Goal: Transaction & Acquisition: Download file/media

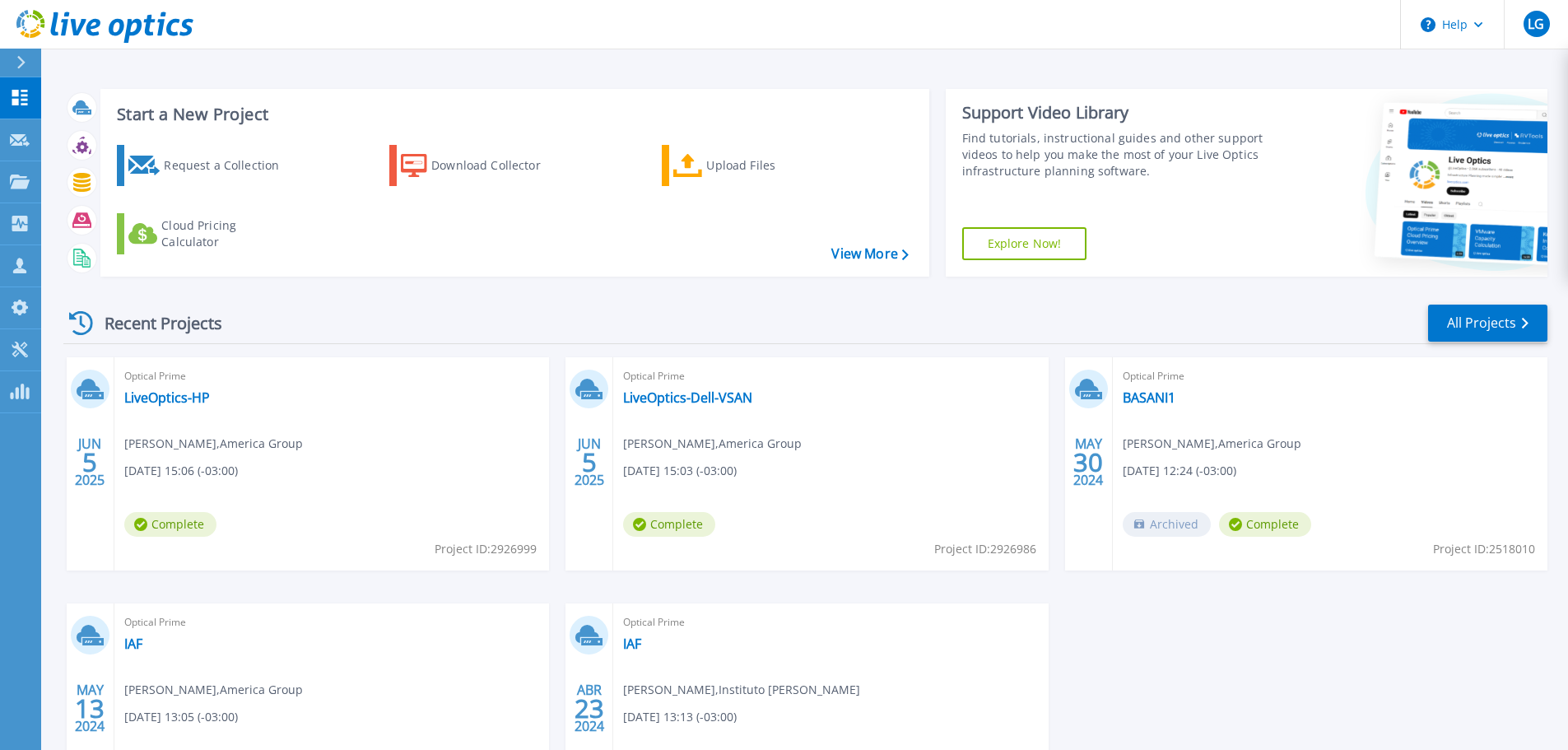
scroll to position [259, 0]
click at [30, 182] on div "Projects" at bounding box center [48, 182] width 77 height 15
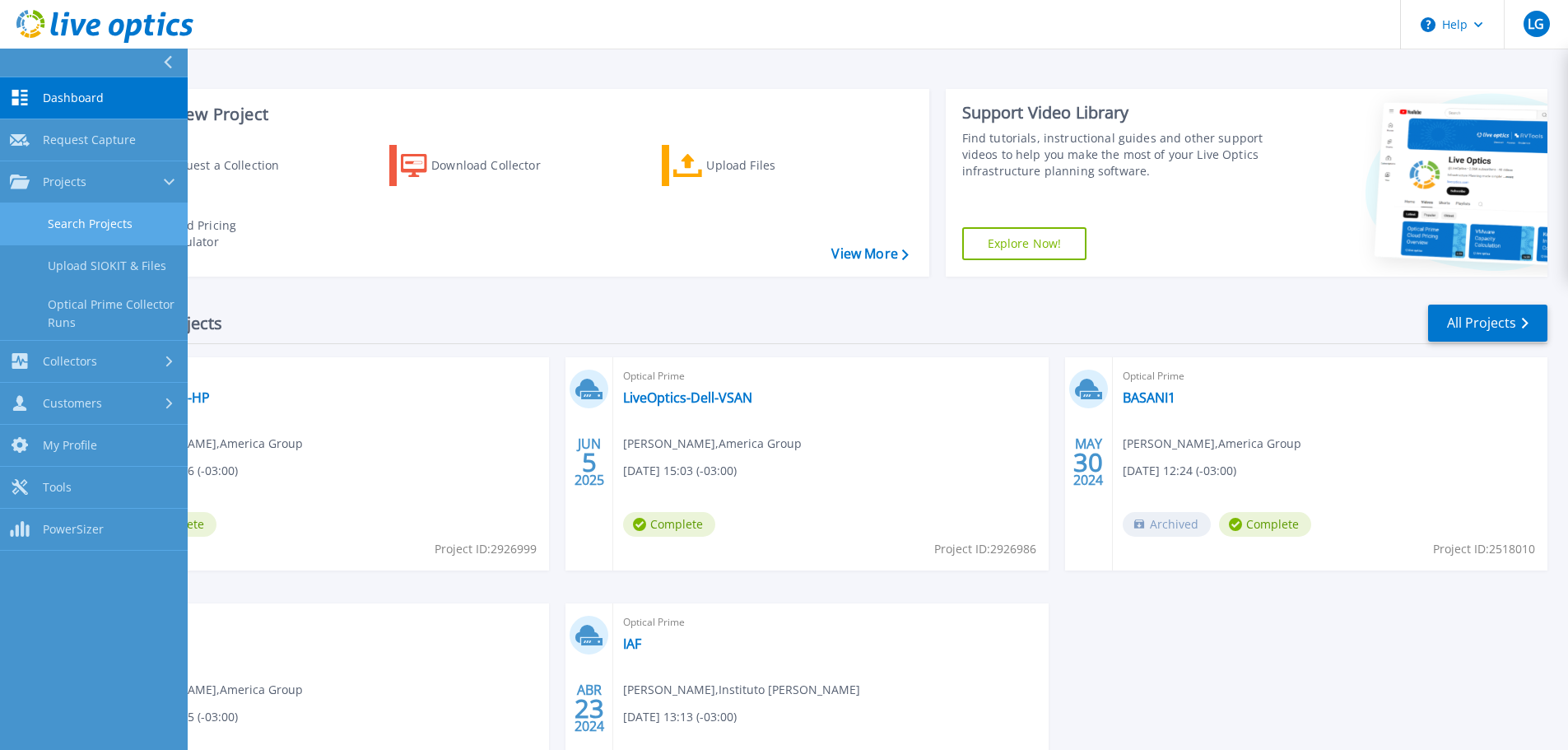
click at [105, 227] on link "Search Projects" at bounding box center [93, 223] width 187 height 42
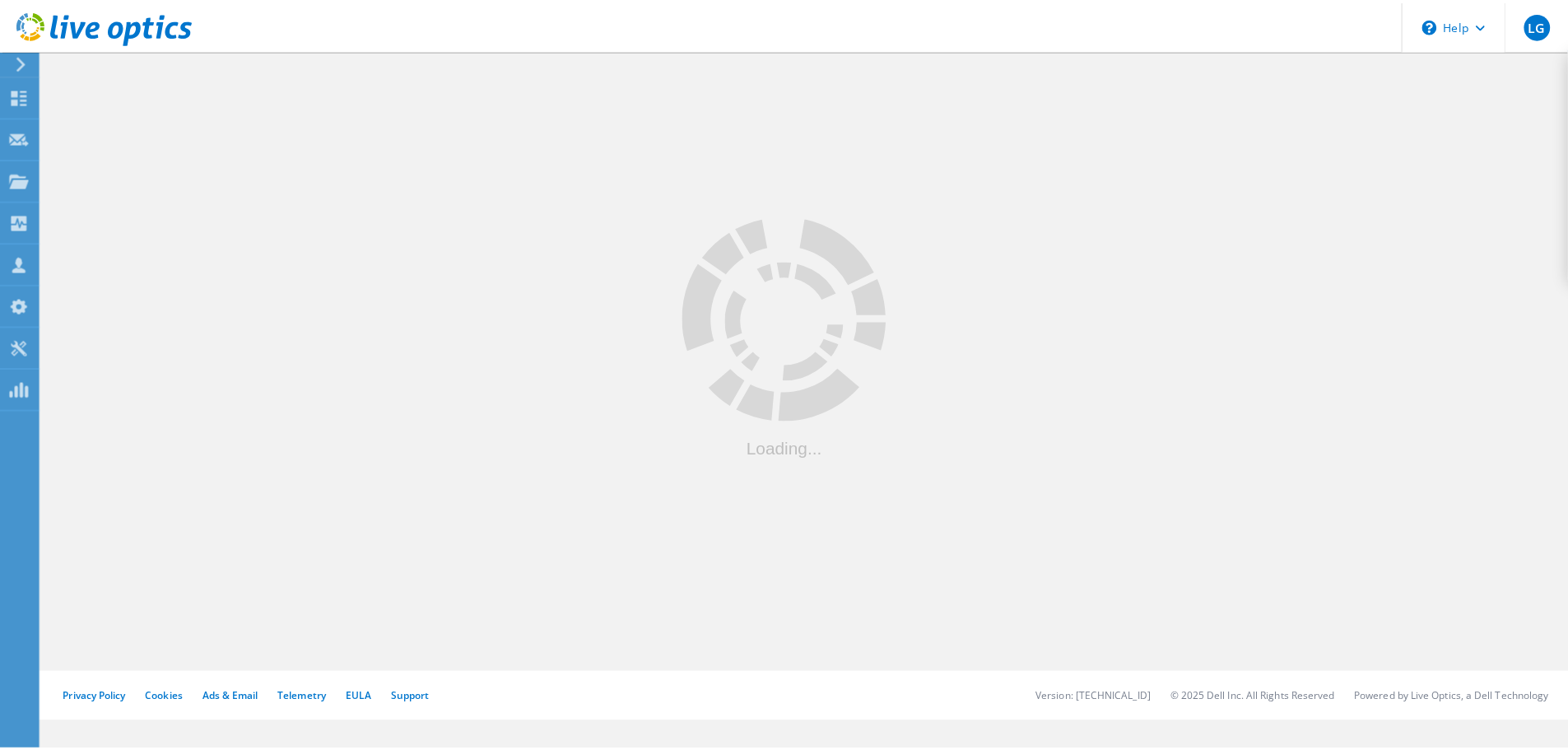
scroll to position [257, 0]
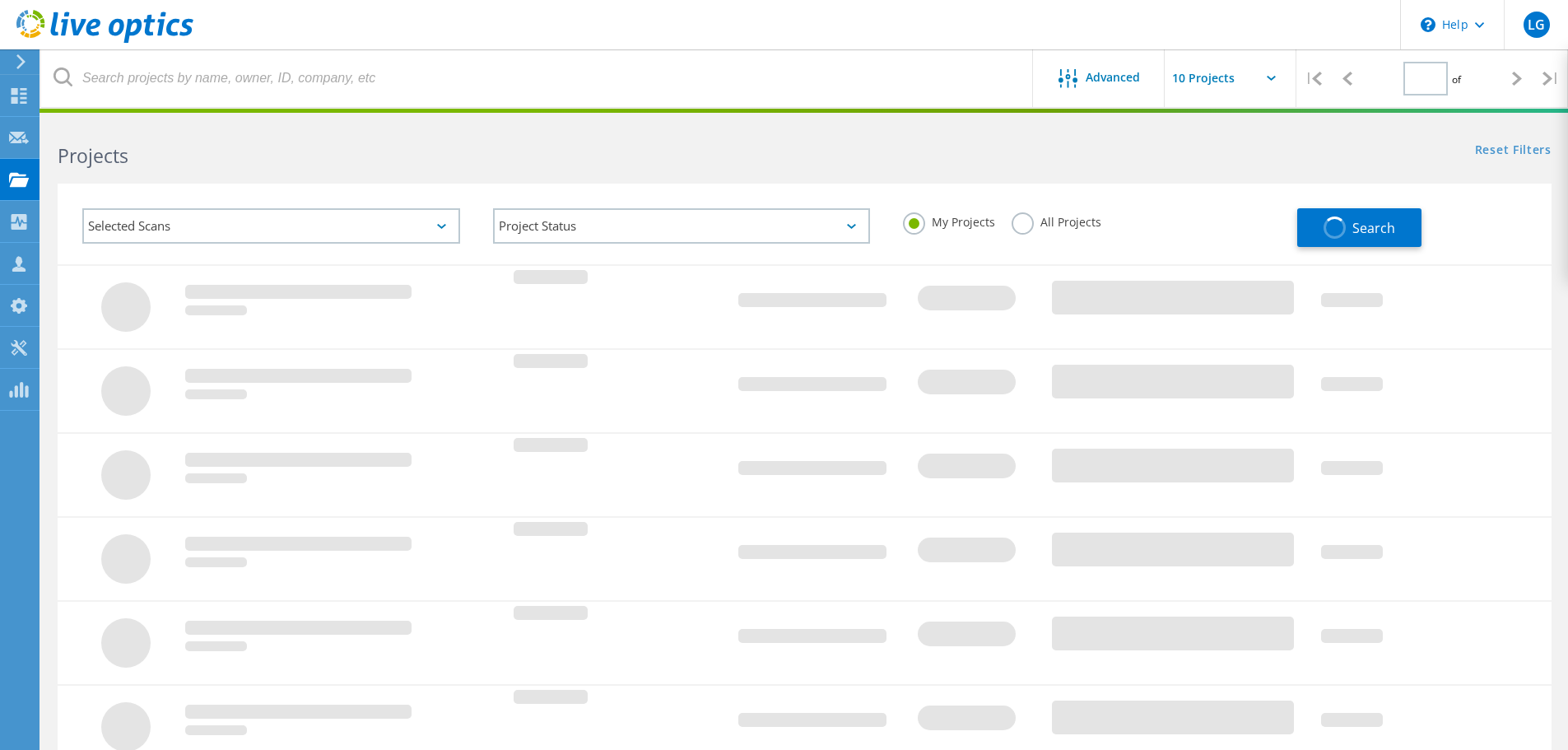
type input "1"
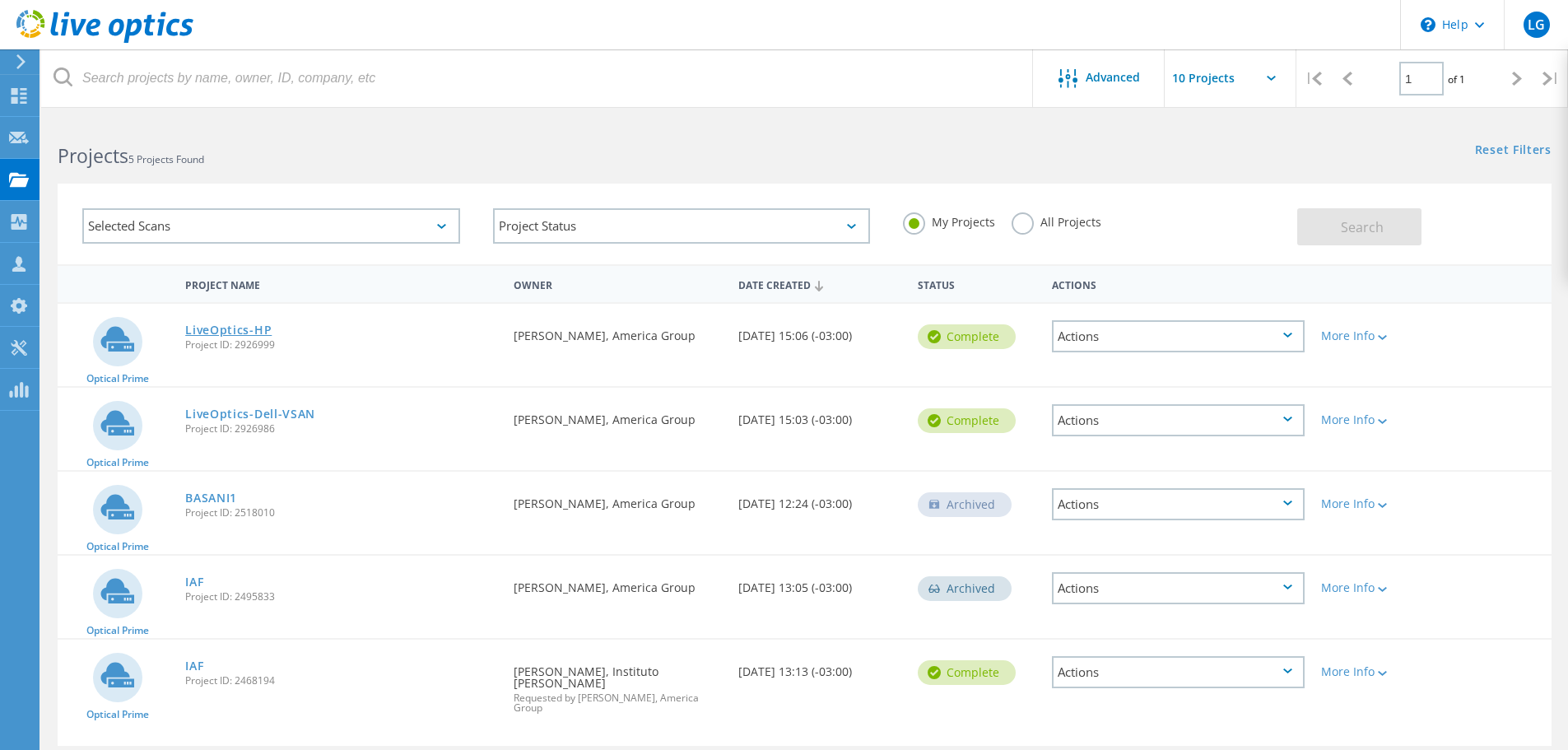
click at [235, 328] on link "LiveOptics-HP" at bounding box center [228, 330] width 86 height 12
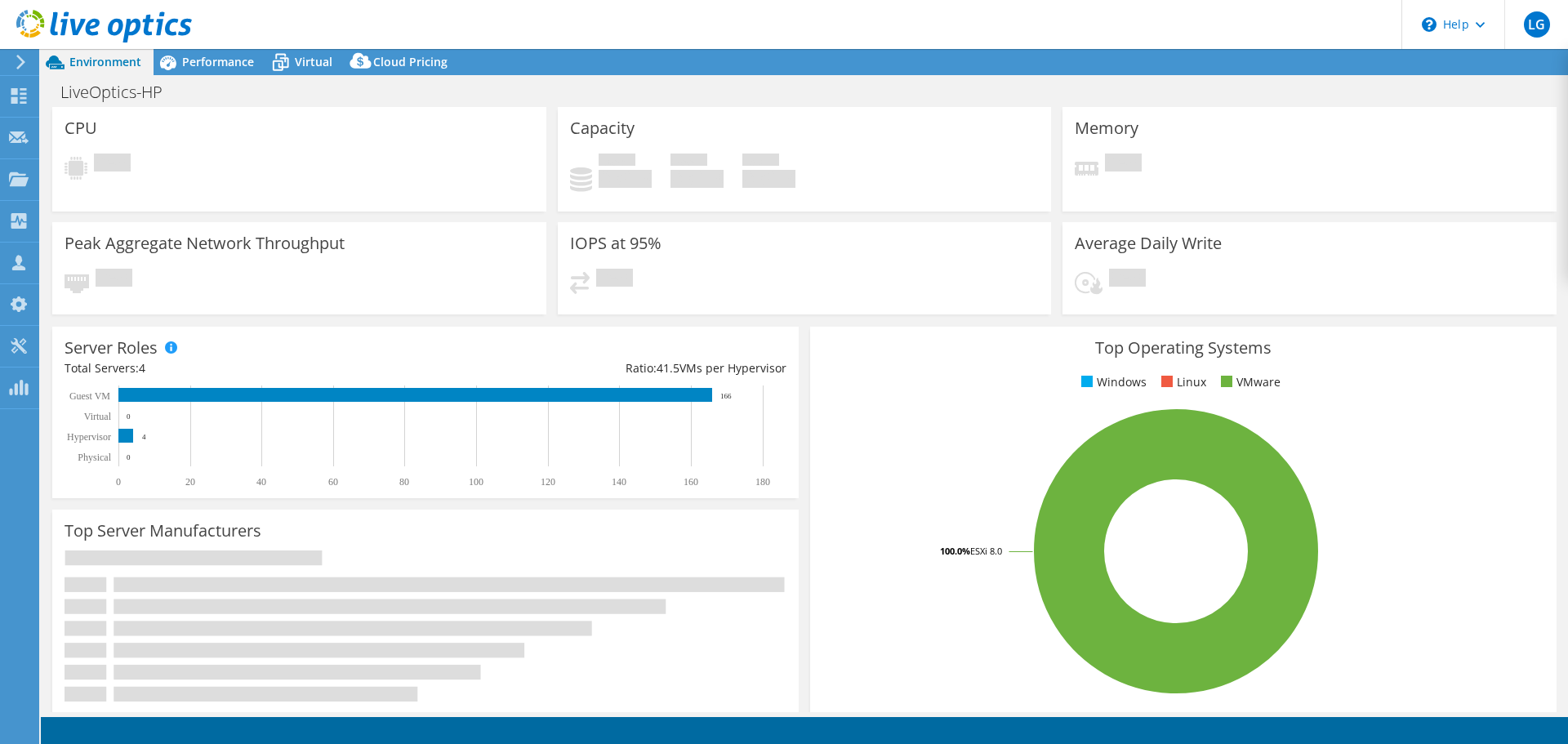
select select "USD"
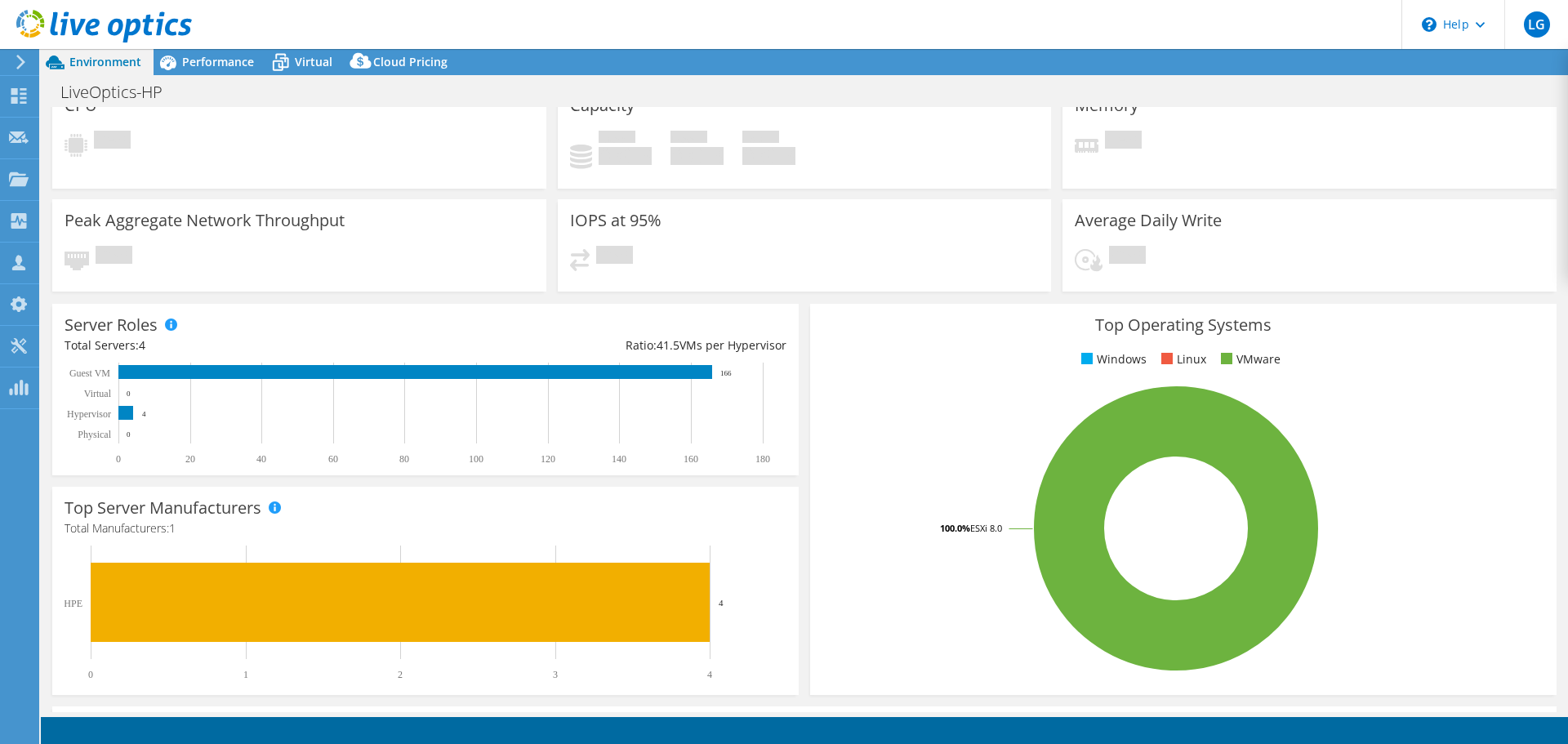
scroll to position [20, 0]
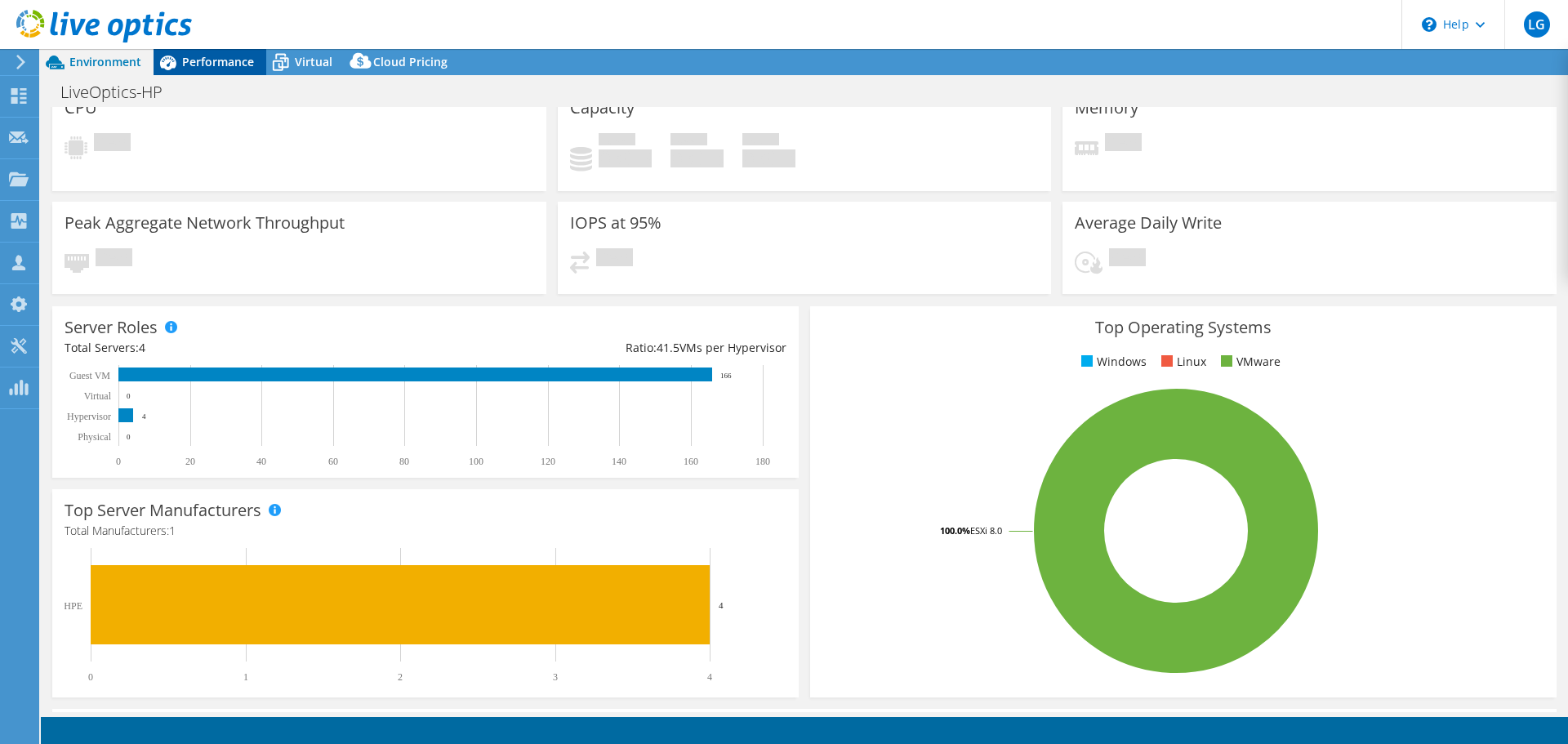
click at [213, 65] on span "Performance" at bounding box center [218, 62] width 72 height 15
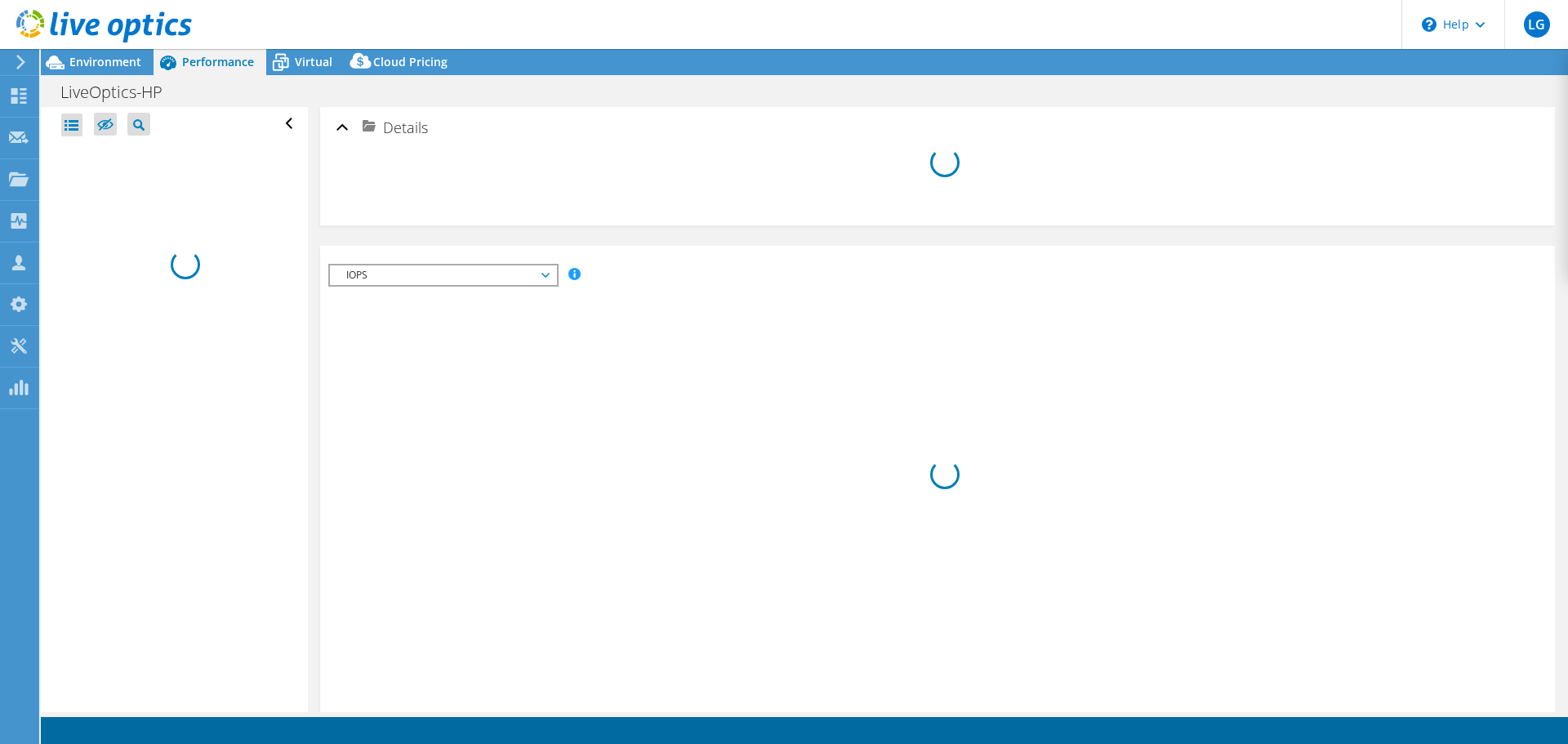
scroll to position [0, 0]
click at [98, 71] on div "Environment" at bounding box center [96, 62] width 113 height 26
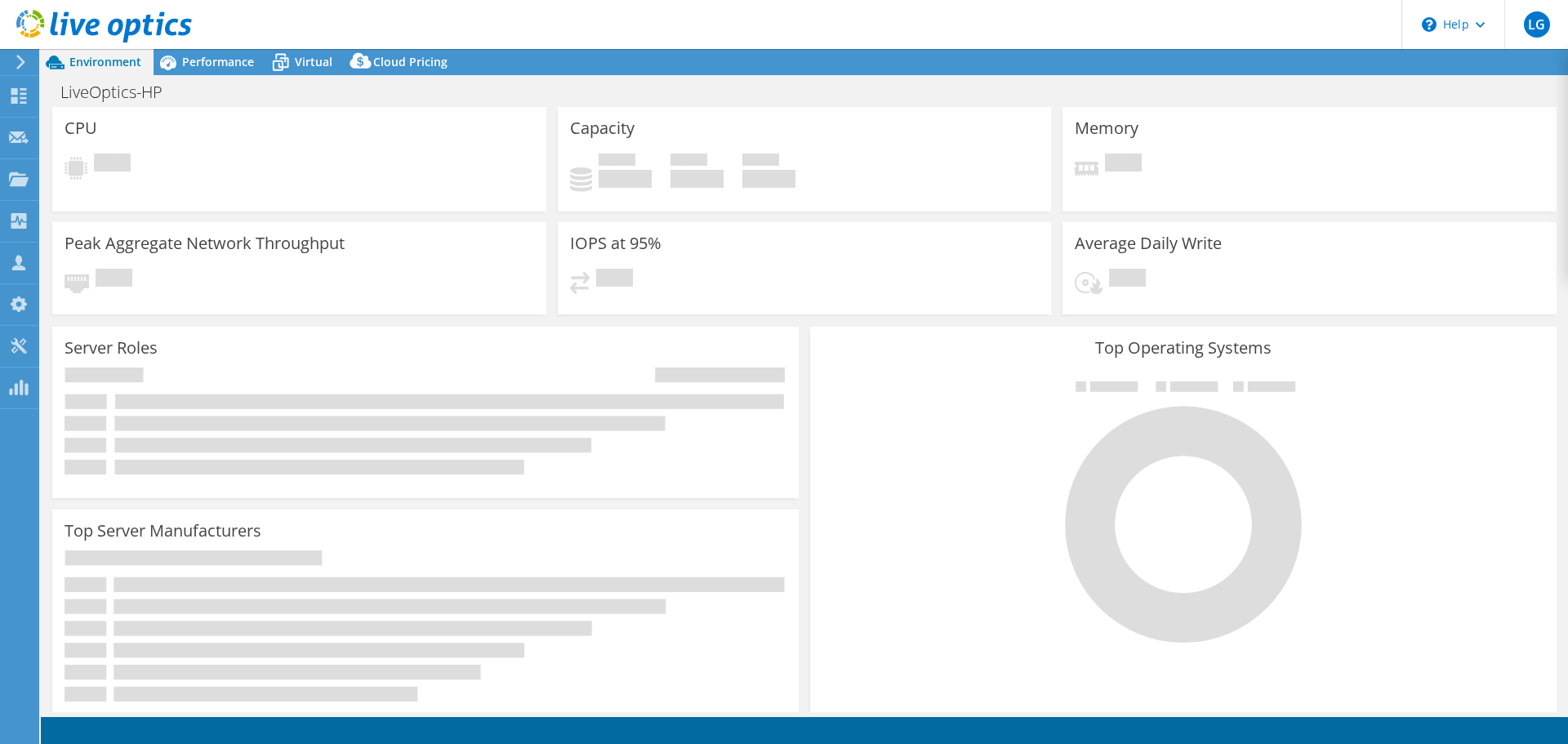
select select "USD"
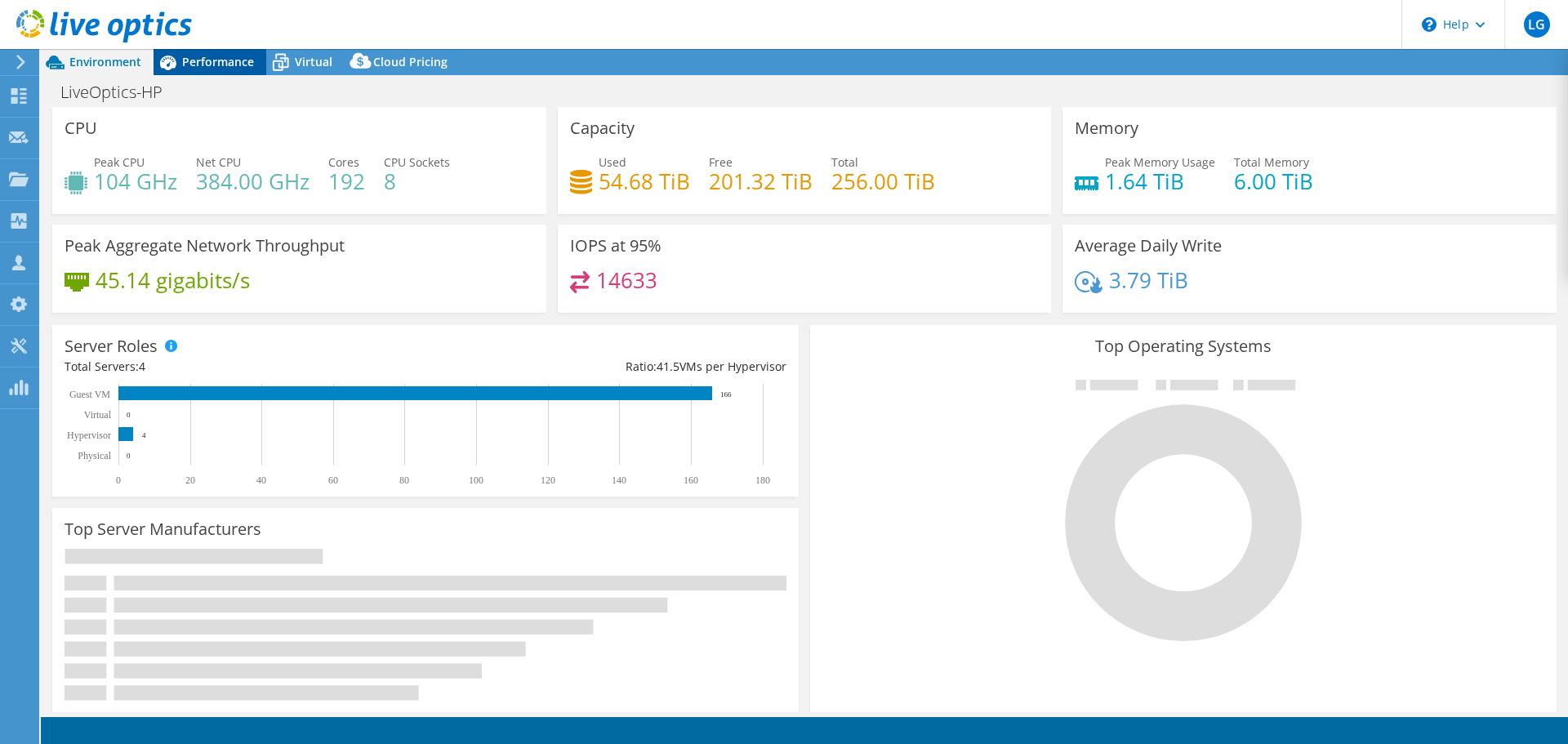
scroll to position [255, 0]
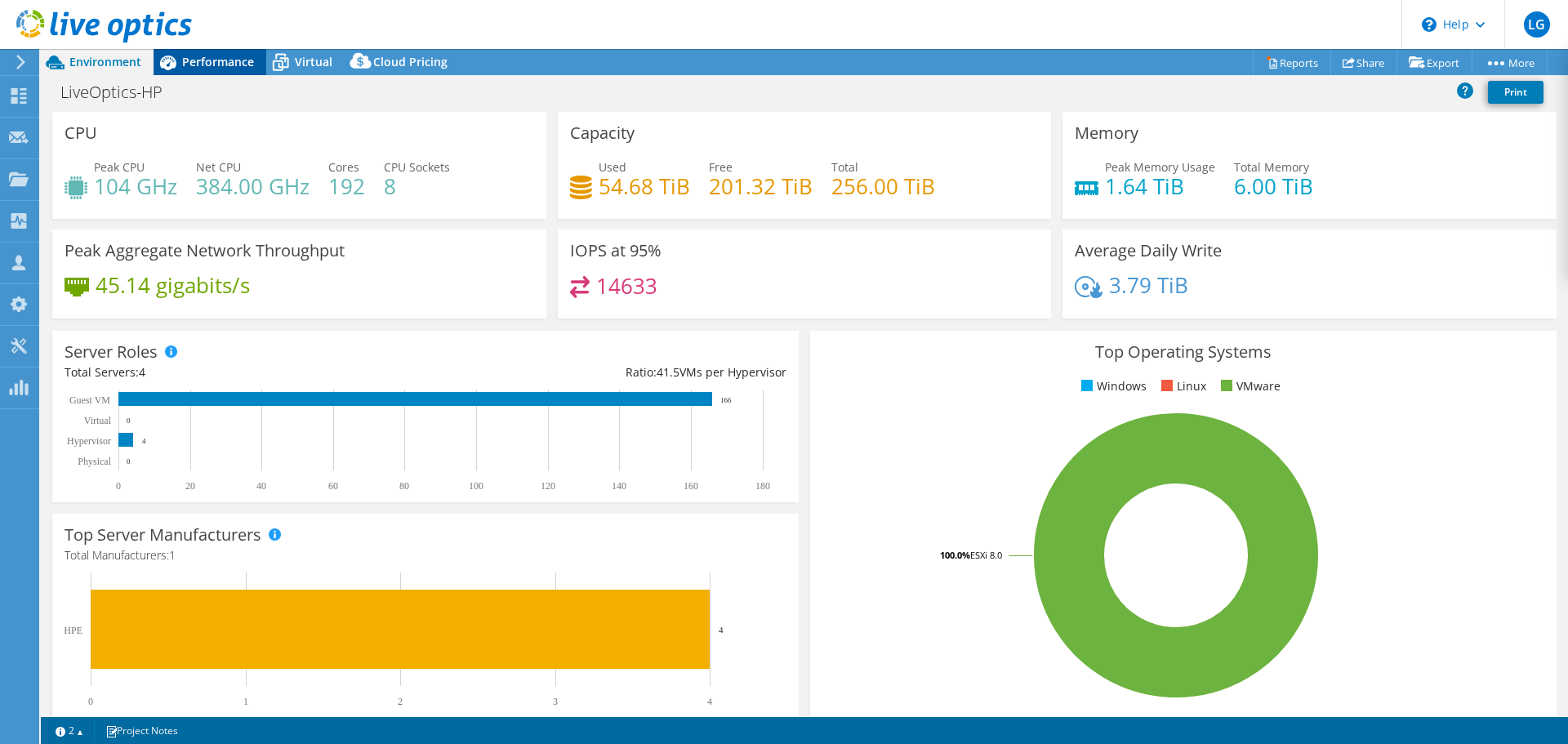
click at [230, 66] on span "Performance" at bounding box center [218, 62] width 72 height 15
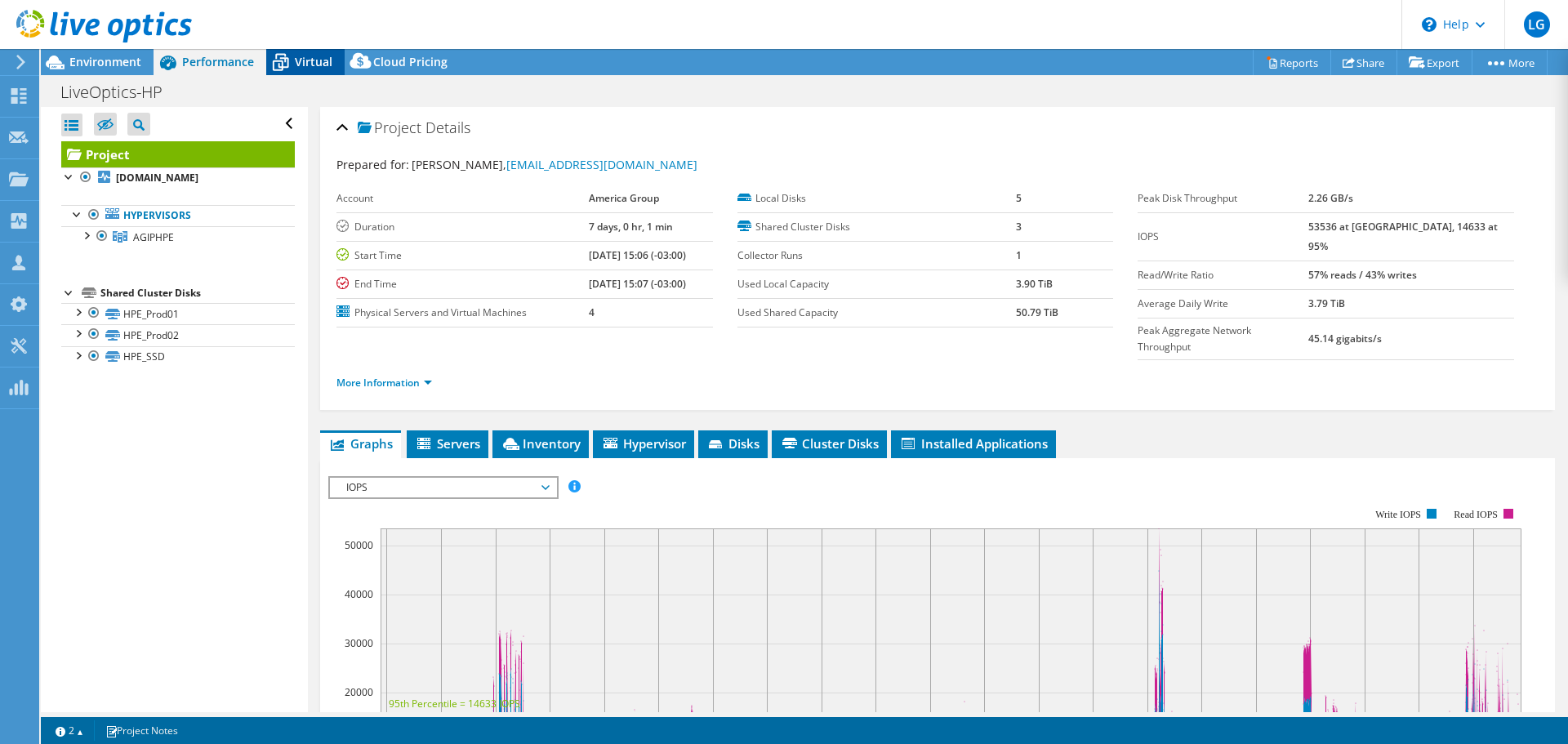
click at [295, 65] on span "Virtual" at bounding box center [313, 62] width 38 height 15
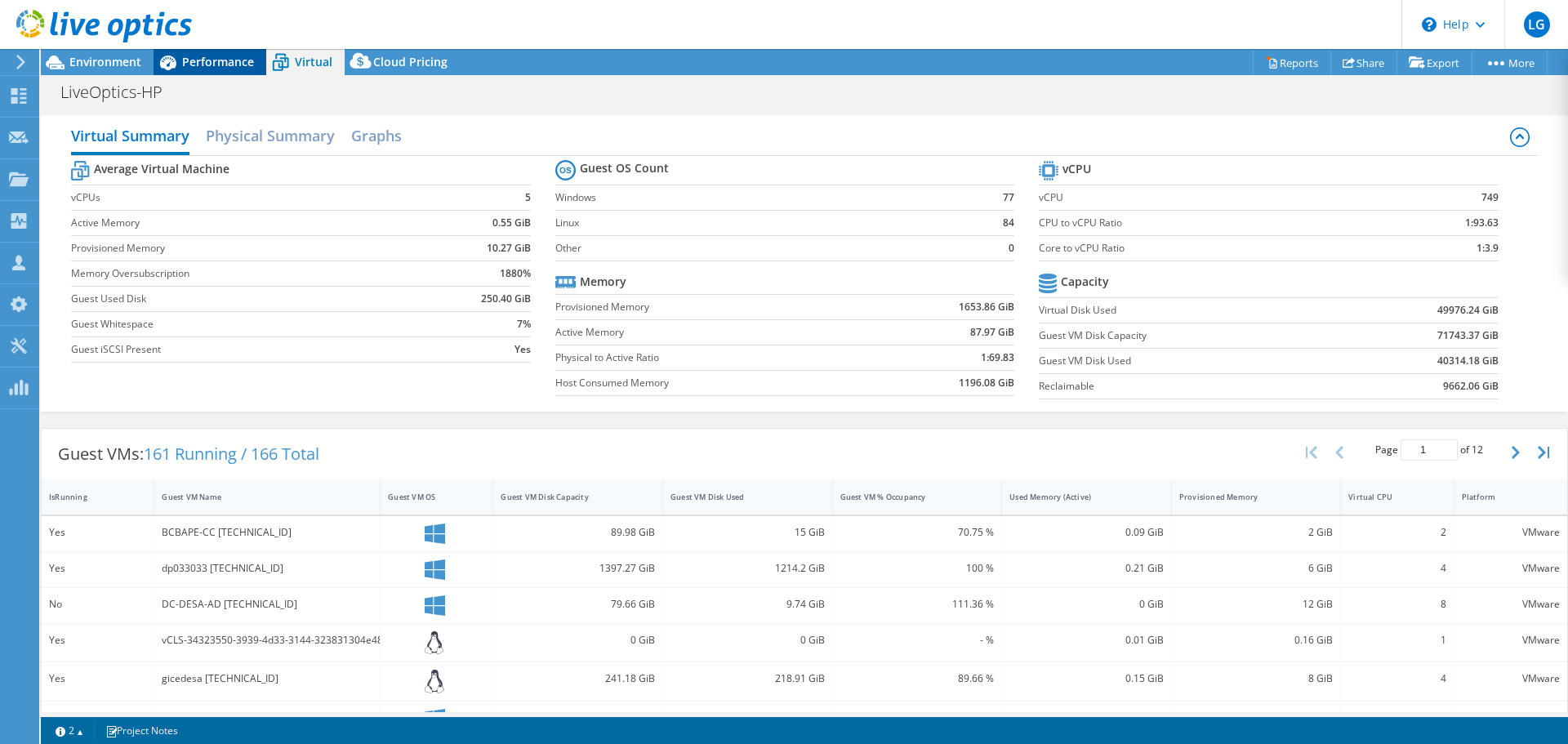
click at [208, 51] on div "Performance" at bounding box center [209, 62] width 113 height 26
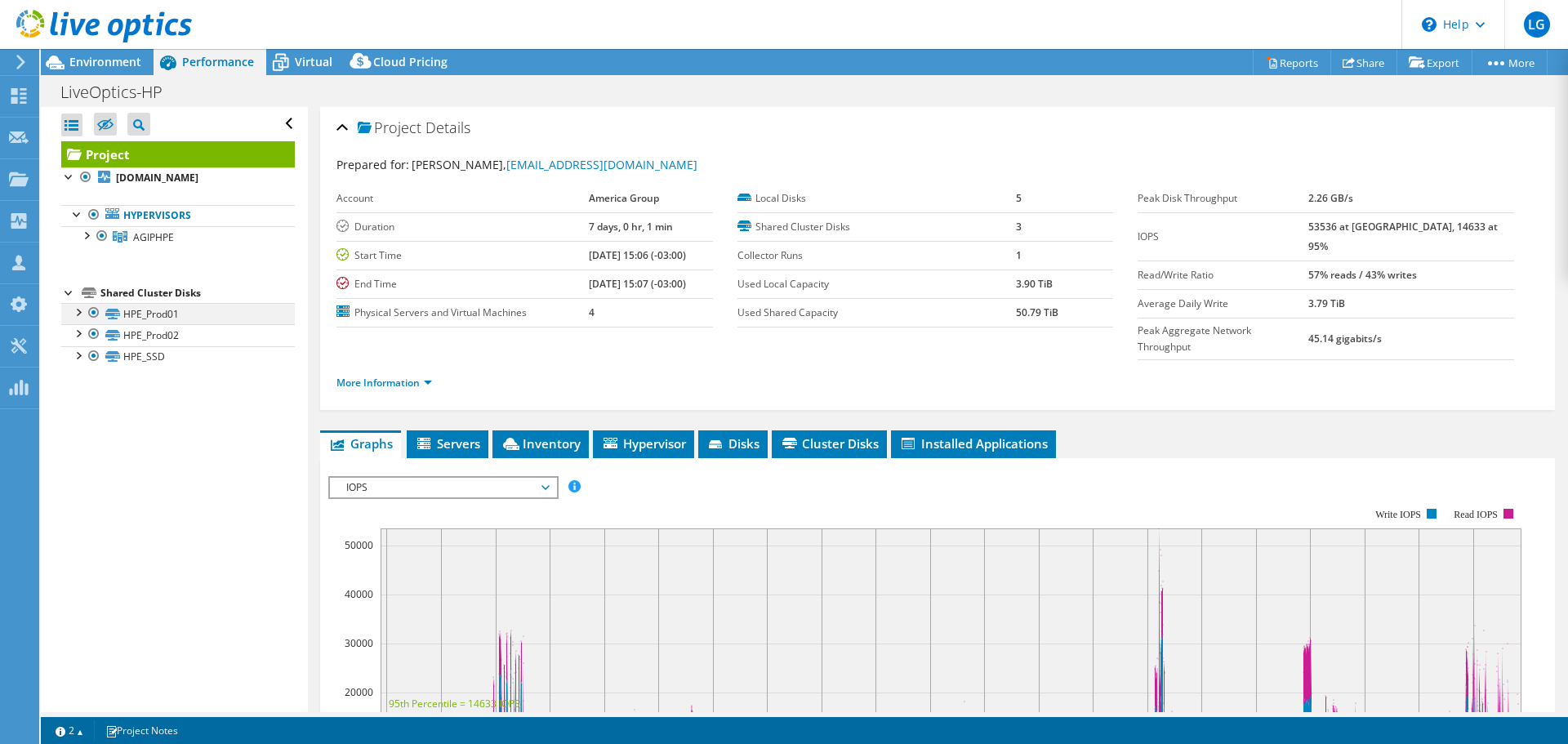
click at [93, 315] on div at bounding box center [93, 313] width 16 height 19
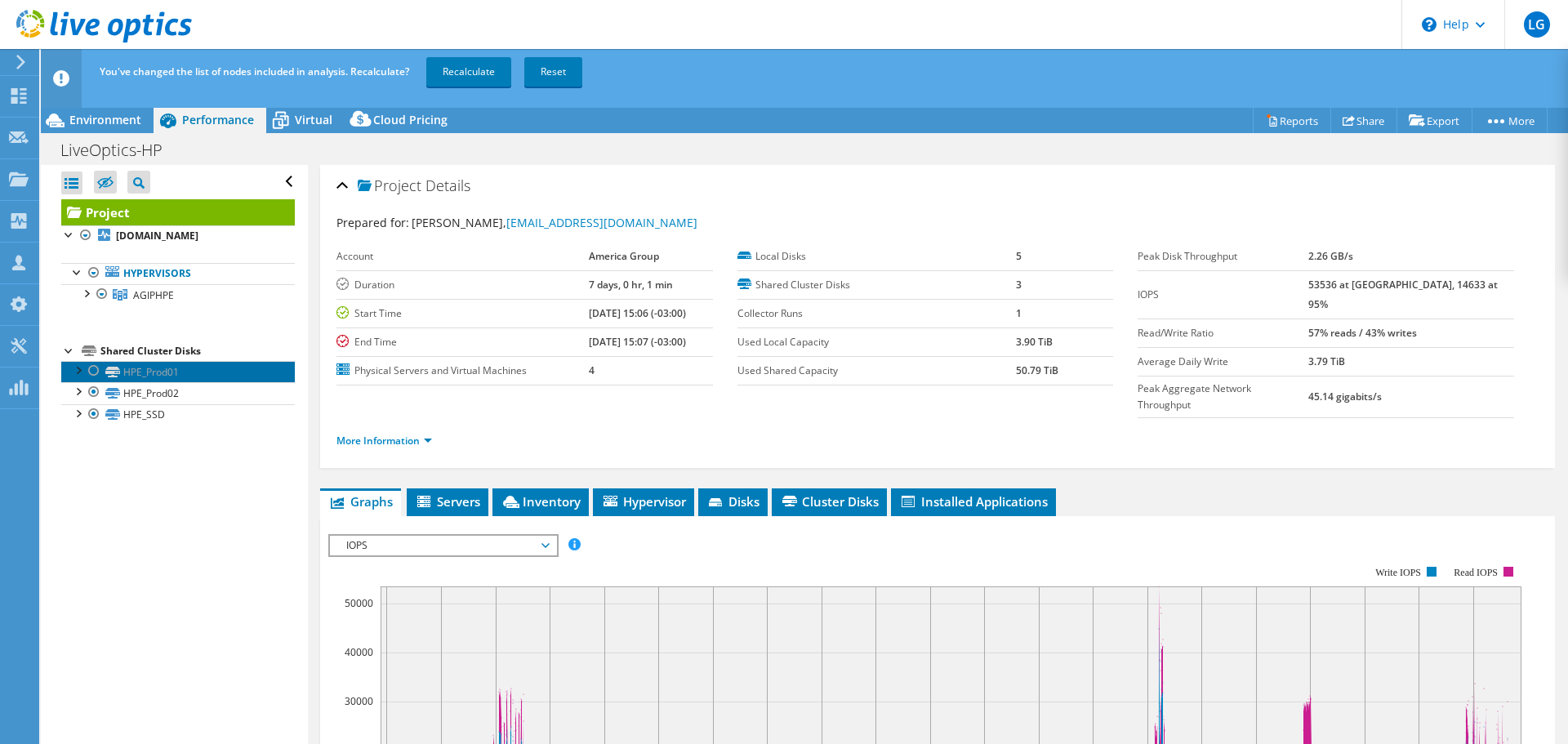
click at [163, 373] on link "HPE_Prod01" at bounding box center [178, 372] width 233 height 21
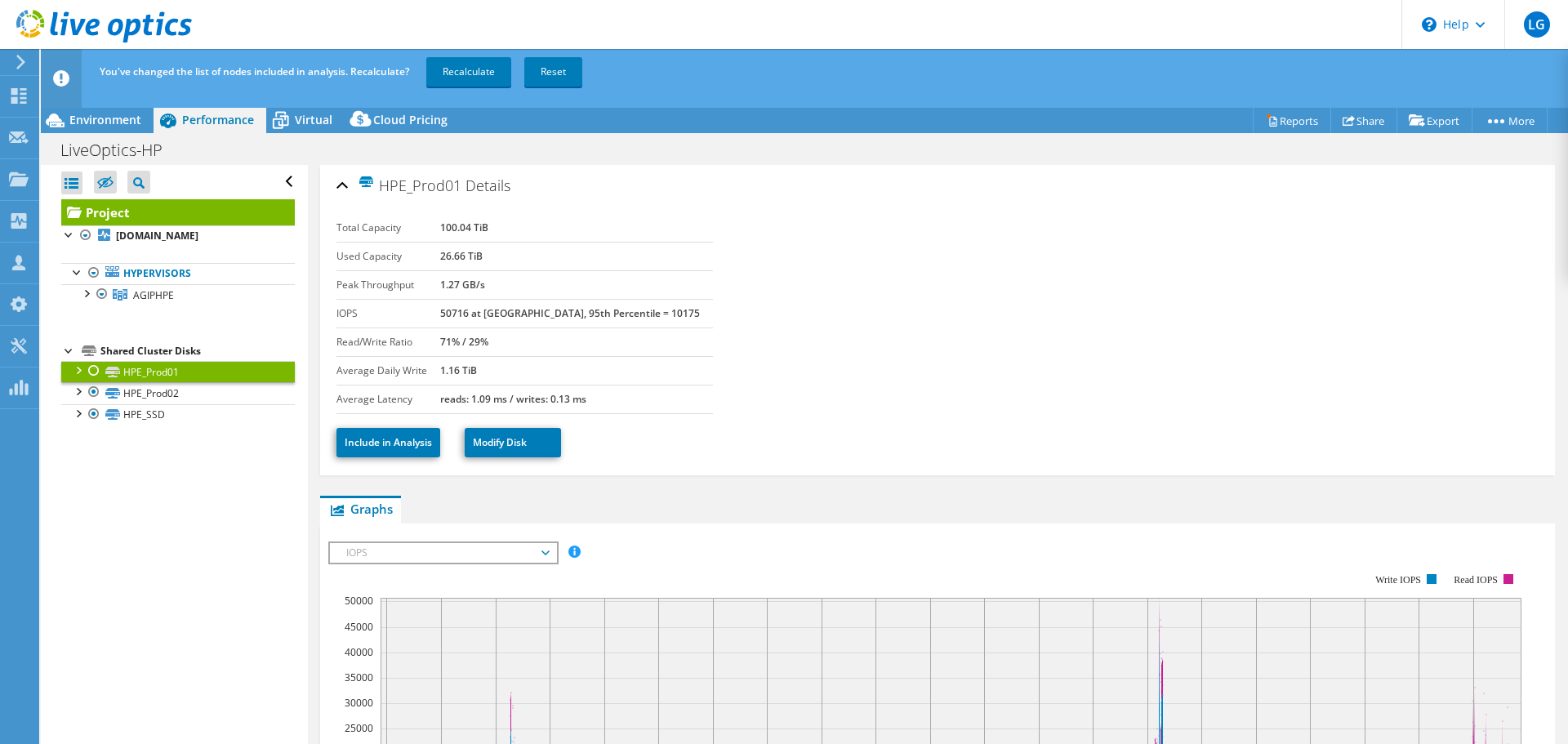
drag, startPoint x: 505, startPoint y: 371, endPoint x: 456, endPoint y: 372, distance: 49.0
type textarea "1.16 TiB"
click at [456, 372] on tr "Average Daily Write 1.16 TiB" at bounding box center [524, 371] width 377 height 29
drag, startPoint x: 520, startPoint y: 254, endPoint x: 351, endPoint y: 256, distance: 169.0
click at [351, 256] on tr "Used Capacity 26.66 TiB" at bounding box center [524, 256] width 377 height 29
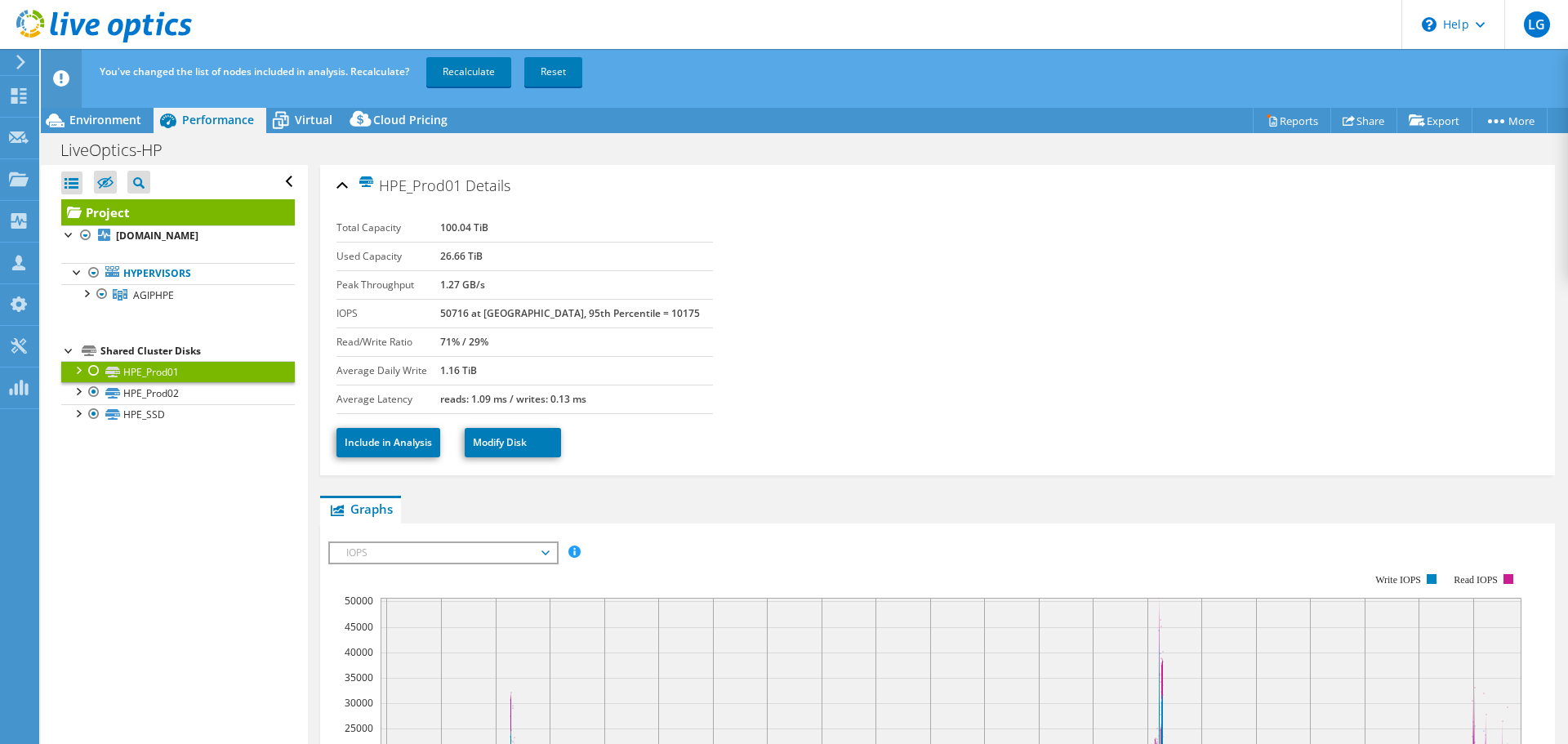
click at [524, 230] on td "100.04 TiB" at bounding box center [576, 228] width 273 height 29
click at [485, 221] on b "100.04 TiB" at bounding box center [464, 227] width 48 height 13
click at [412, 446] on link "Include in Analysis" at bounding box center [388, 442] width 104 height 30
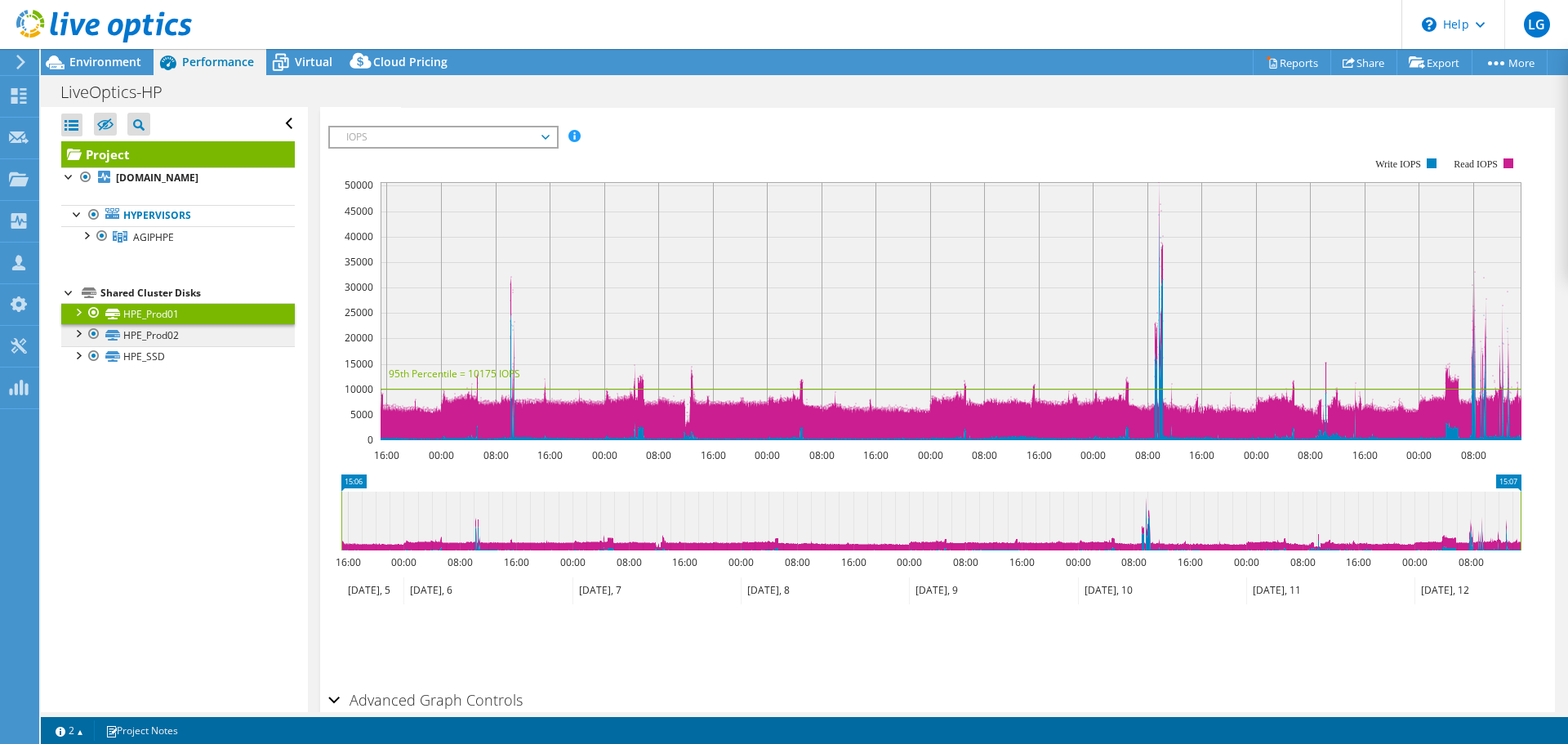
scroll to position [279, 0]
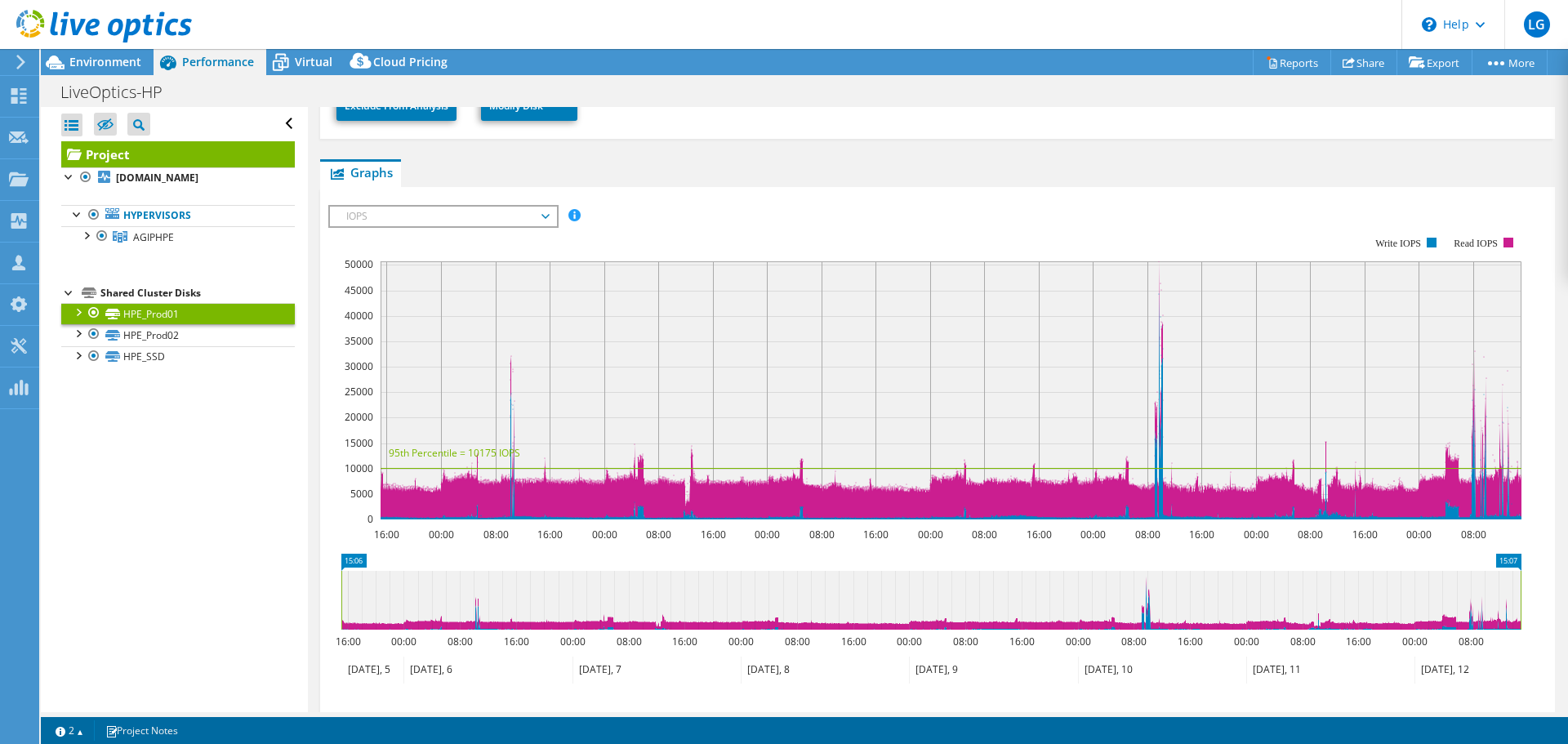
click at [80, 313] on div at bounding box center [77, 311] width 16 height 16
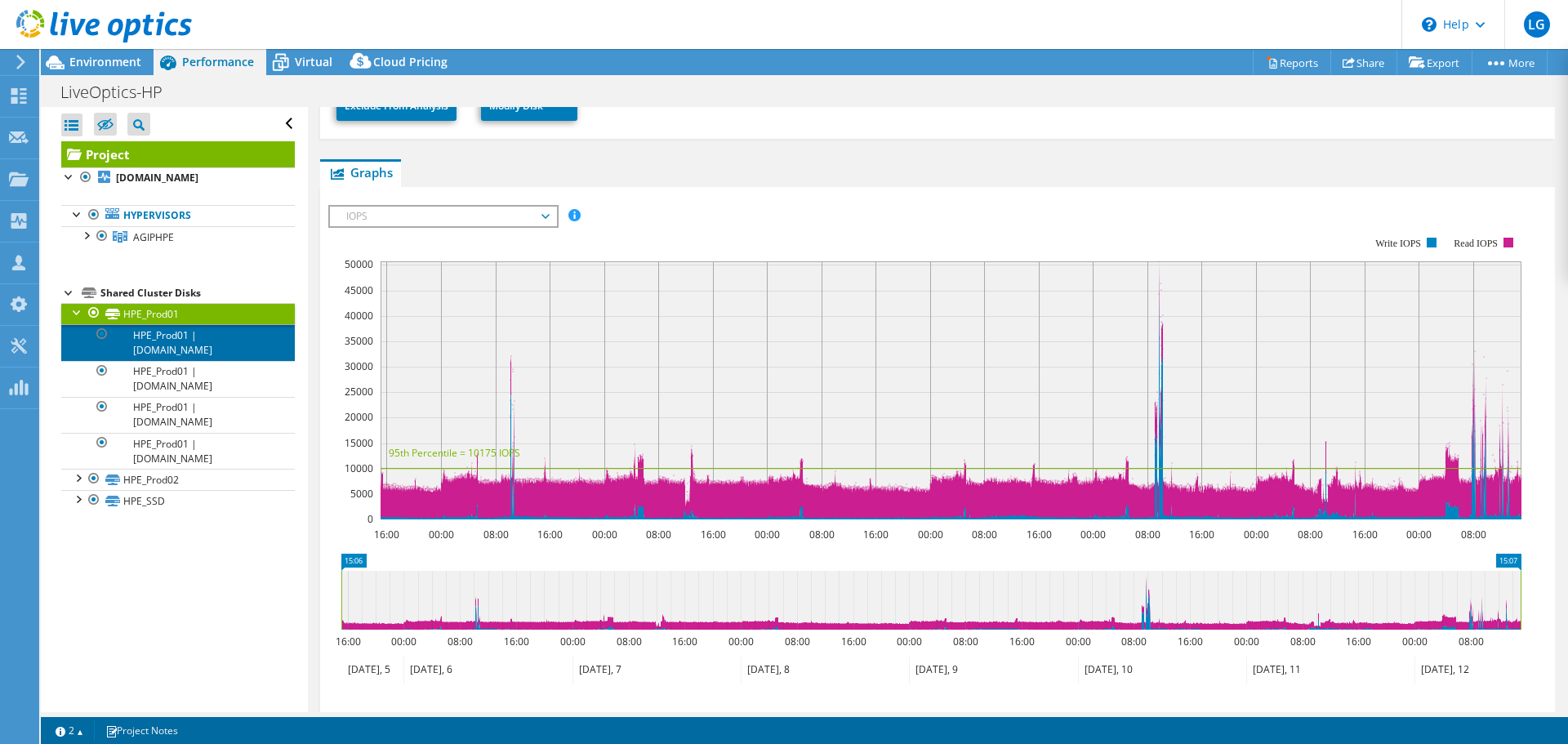
click at [174, 335] on link "HPE_Prod01 | esxi-hpe04.agip.gob.ar" at bounding box center [178, 342] width 233 height 36
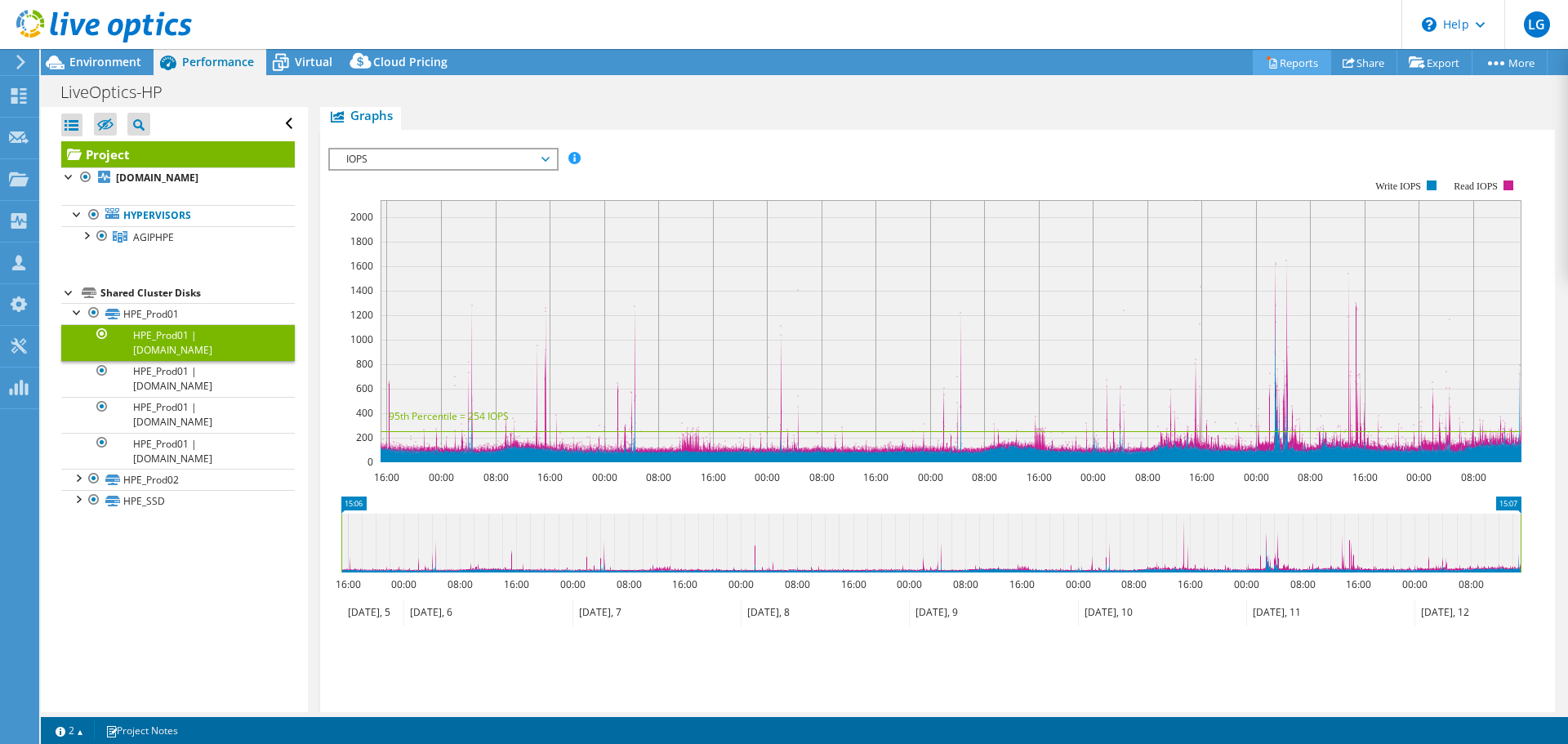
click at [1306, 64] on link "Reports" at bounding box center [1292, 63] width 78 height 25
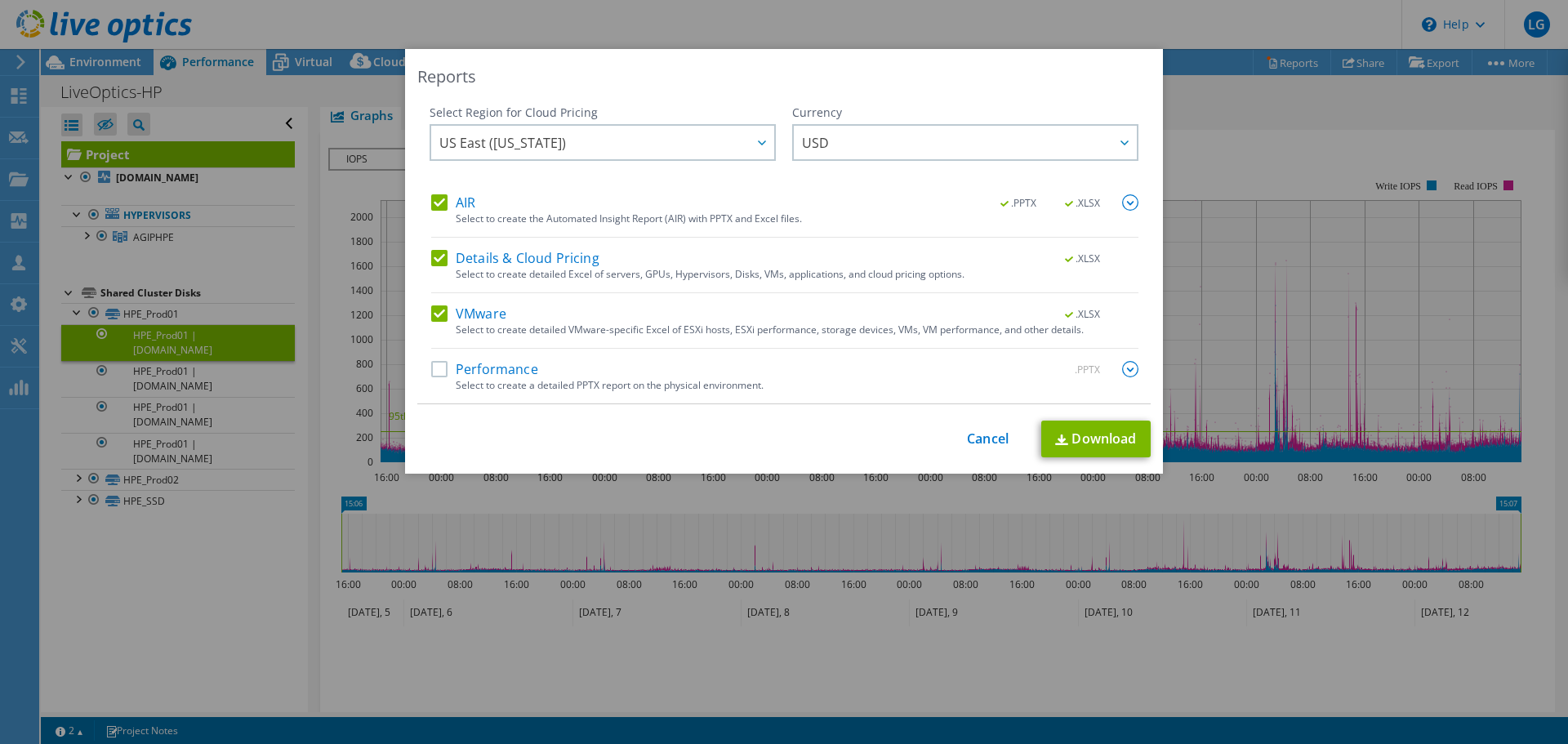
click at [436, 376] on label "Performance" at bounding box center [484, 369] width 107 height 16
click at [0, 0] on input "Performance" at bounding box center [0, 0] width 0 height 0
click at [433, 252] on label "Details & Cloud Pricing" at bounding box center [515, 257] width 169 height 16
click at [0, 0] on input "Details & Cloud Pricing" at bounding box center [0, 0] width 0 height 0
click at [438, 209] on label "AIR" at bounding box center [454, 202] width 44 height 16
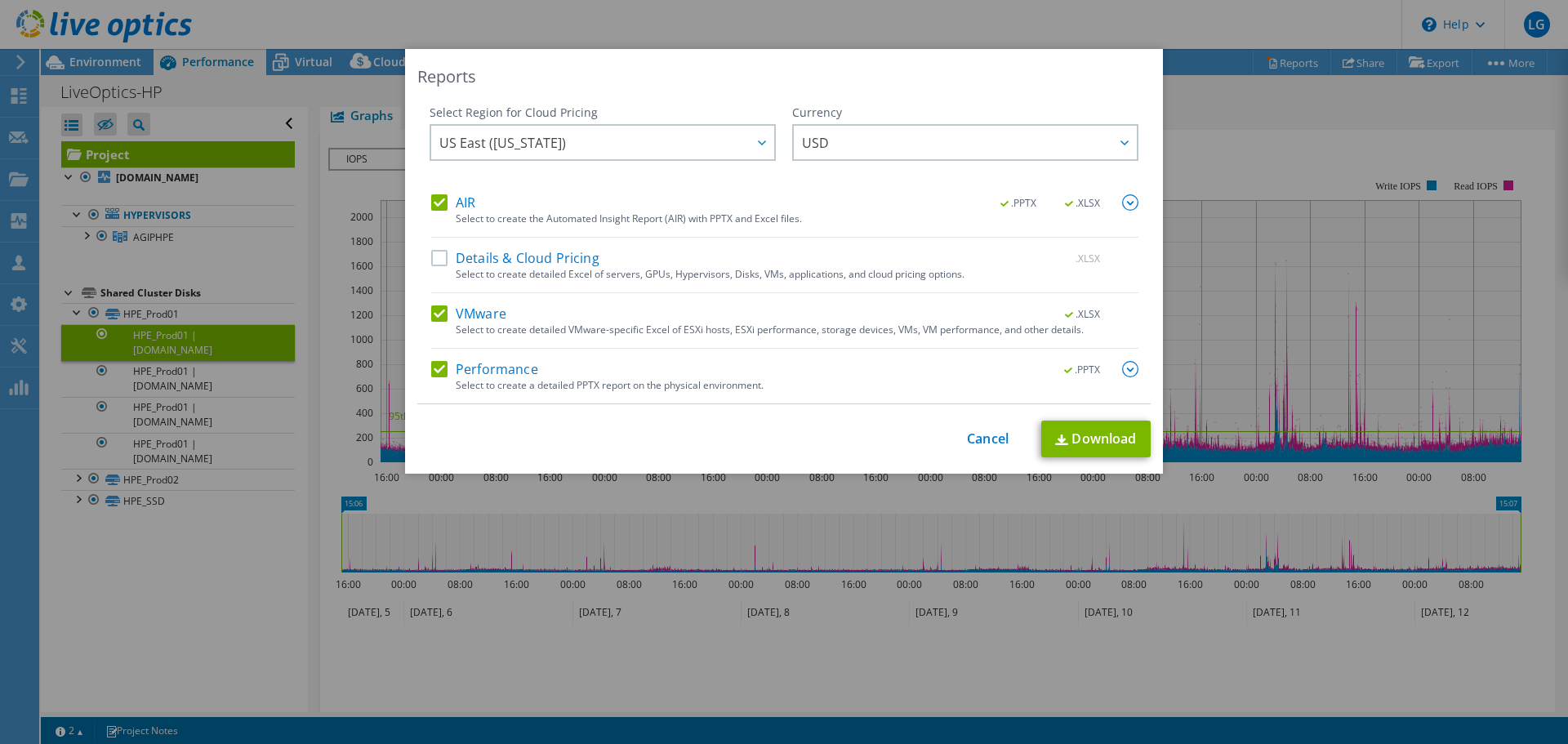
click at [0, 0] on input "AIR" at bounding box center [0, 0] width 0 height 0
click at [443, 249] on div "AIR .PPTX .XLSX Select to create the Automated Insight Report (AIR) with PPTX a…" at bounding box center [785, 299] width 707 height 209
click at [432, 201] on label "AIR" at bounding box center [454, 202] width 44 height 16
click at [0, 0] on input "AIR" at bounding box center [0, 0] width 0 height 0
click at [432, 258] on label "Details & Cloud Pricing" at bounding box center [515, 257] width 169 height 16
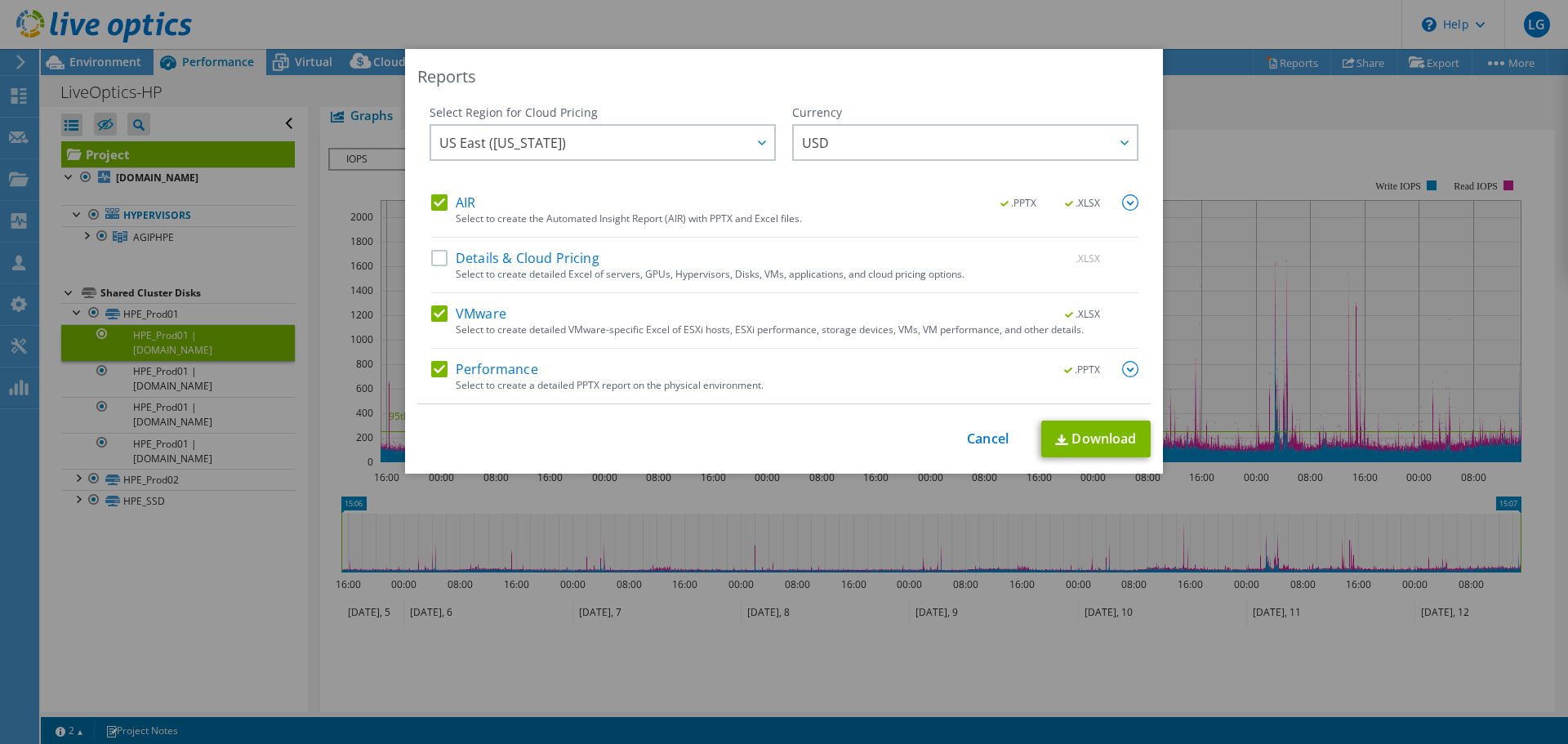
click at [0, 0] on input "Details & Cloud Pricing" at bounding box center [0, 0] width 0 height 0
click at [973, 443] on link "Cancel" at bounding box center [987, 439] width 41 height 15
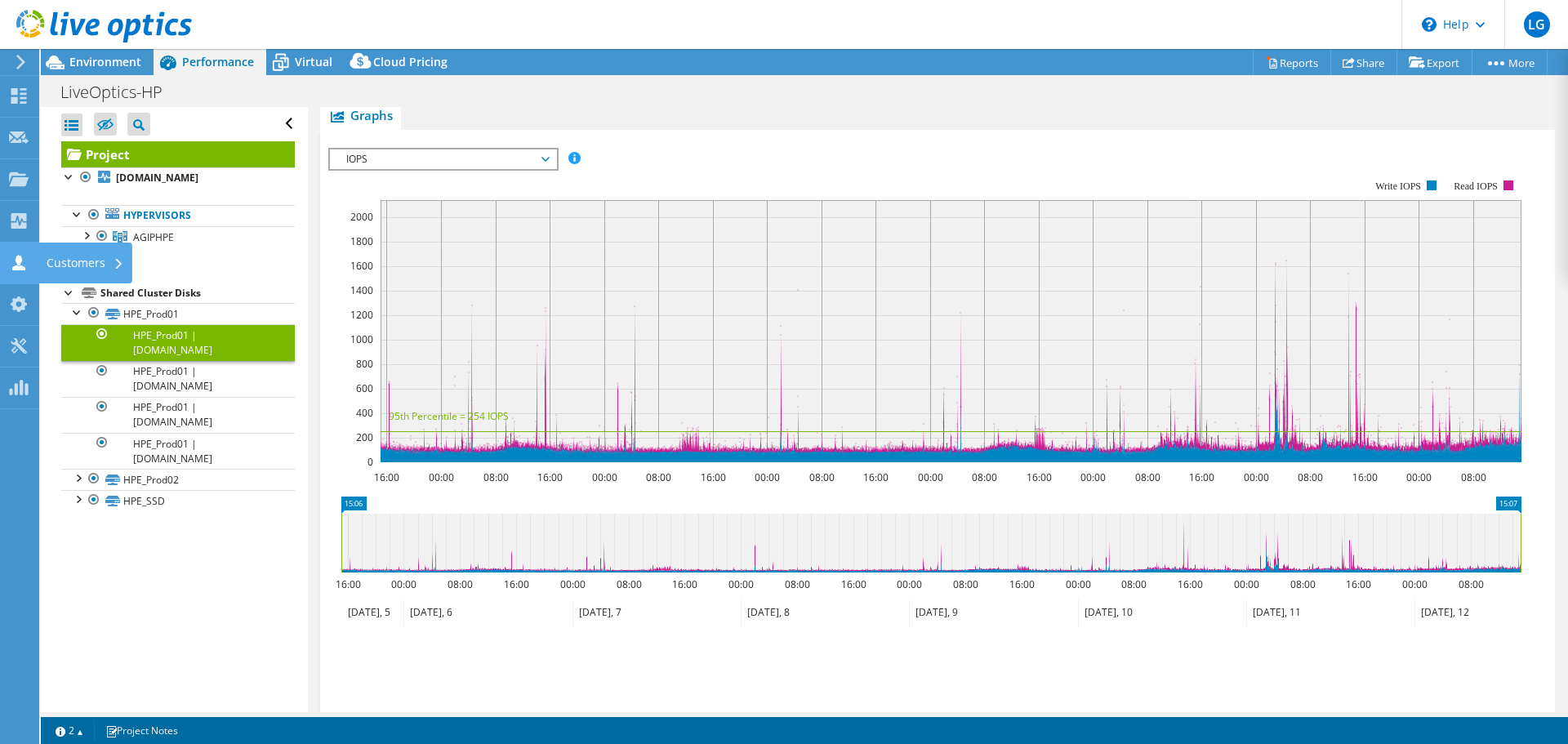
click at [21, 256] on use at bounding box center [19, 263] width 13 height 15
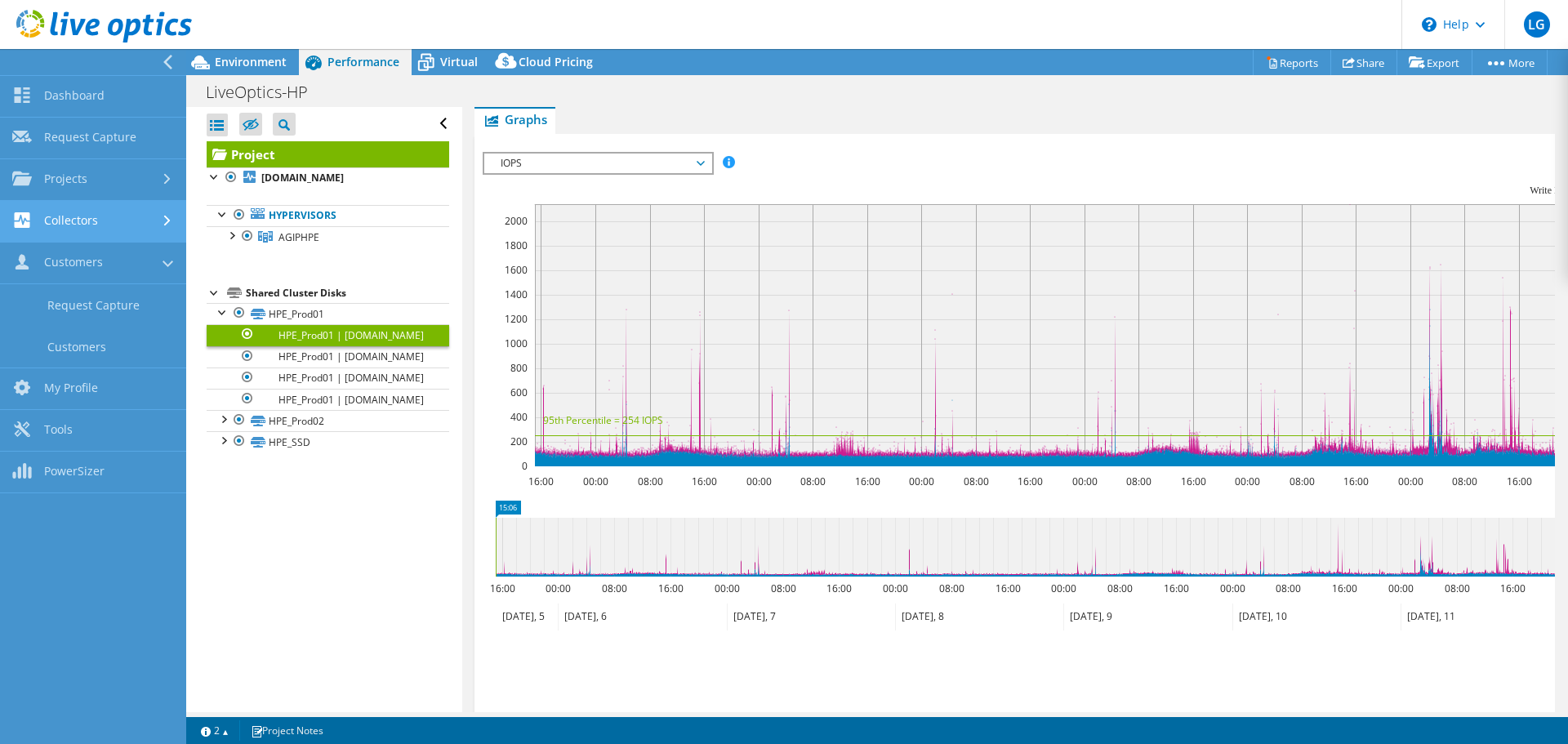
click at [75, 207] on link "Collectors" at bounding box center [92, 222] width 186 height 41
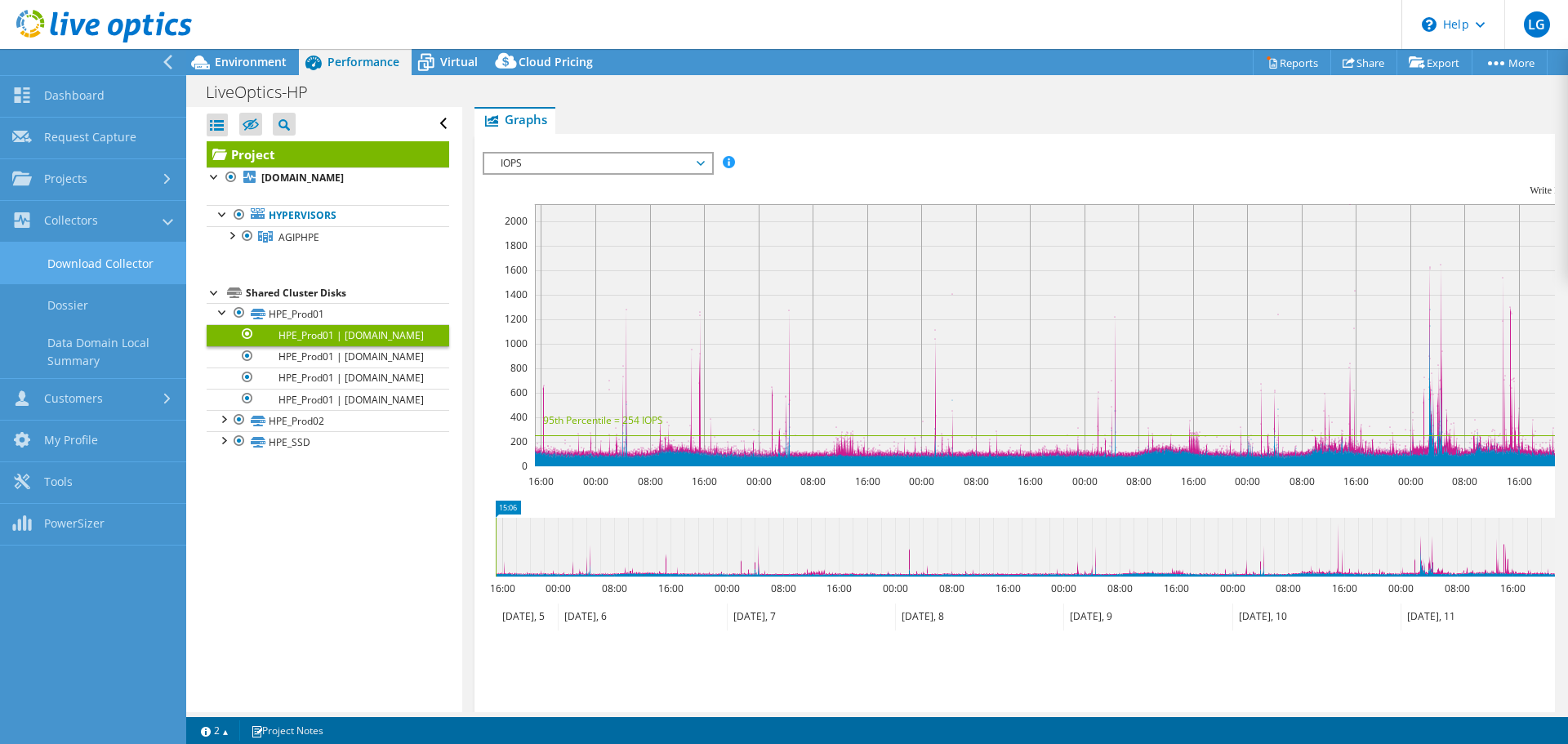
click at [106, 262] on link "Download Collector" at bounding box center [92, 263] width 186 height 41
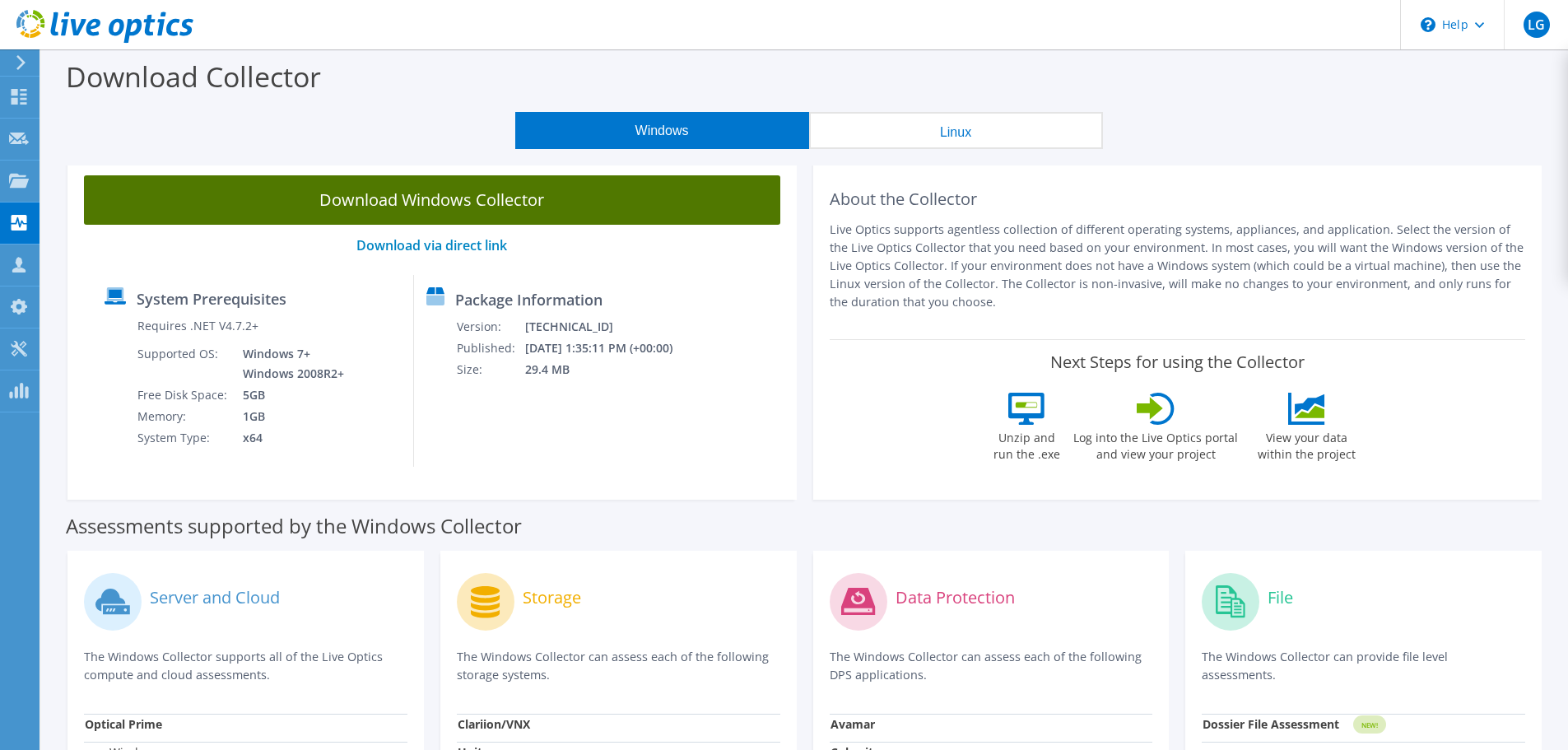
scroll to position [257, 0]
click at [395, 201] on link "Download Windows Collector" at bounding box center [431, 200] width 696 height 50
